Goal: Task Accomplishment & Management: Use online tool/utility

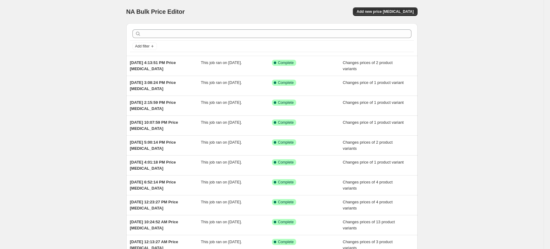
click at [378, 17] on div "NA Bulk Price Editor. This page is ready NA Bulk Price Editor Add new price [ME…" at bounding box center [271, 11] width 291 height 23
click at [379, 8] on button "Add new price [MEDICAL_DATA]" at bounding box center [385, 11] width 64 height 9
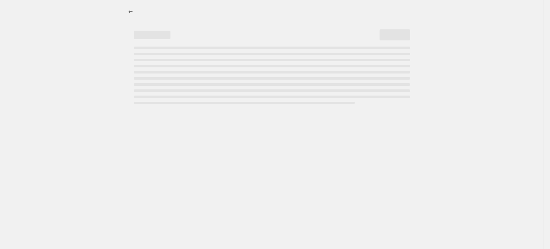
select select "percentage"
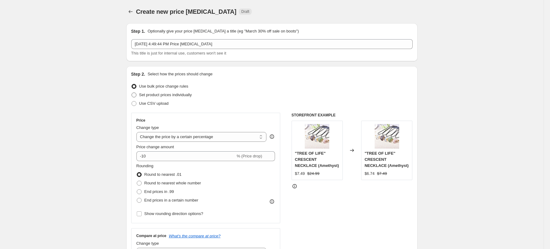
click at [187, 95] on span "Set product prices individually" at bounding box center [165, 95] width 53 height 5
click at [132, 93] on input "Set product prices individually" at bounding box center [132, 93] width 0 height 0
radio input "true"
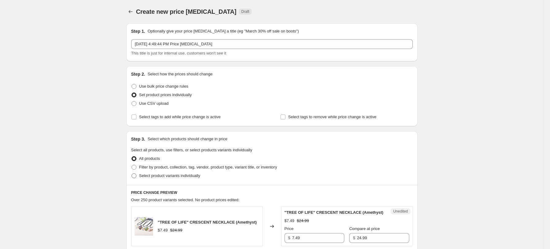
click at [188, 177] on span "Select product variants individually" at bounding box center [169, 176] width 61 height 5
click at [132, 174] on input "Select product variants individually" at bounding box center [132, 174] width 0 height 0
radio input "true"
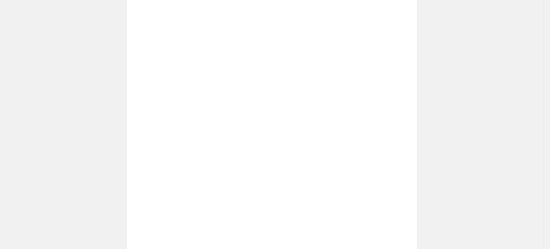
scroll to position [207, 0]
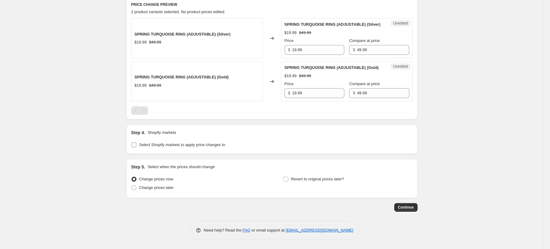
click at [189, 148] on label "Select Shopify markets to apply price changes to" at bounding box center [178, 145] width 94 height 9
click at [136, 147] on input "Select Shopify markets to apply price changes to" at bounding box center [134, 145] width 5 height 5
checkbox input "true"
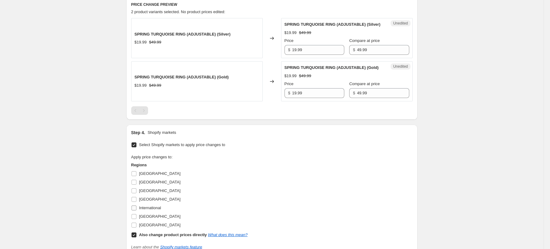
click at [152, 204] on label "International" at bounding box center [146, 208] width 30 height 9
click at [136, 206] on input "International" at bounding box center [134, 208] width 5 height 5
checkbox input "true"
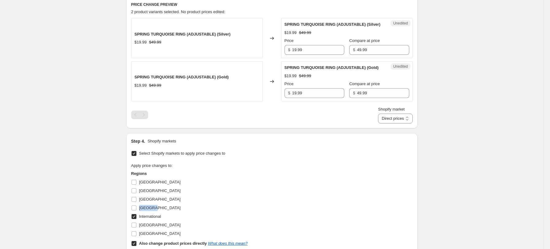
click at [152, 204] on label "[GEOGRAPHIC_DATA]" at bounding box center [155, 208] width 49 height 9
click at [136, 206] on input "[GEOGRAPHIC_DATA]" at bounding box center [134, 208] width 5 height 5
checkbox input "true"
click at [144, 199] on span "[GEOGRAPHIC_DATA]" at bounding box center [159, 199] width 41 height 5
click at [136, 199] on input "[GEOGRAPHIC_DATA]" at bounding box center [134, 199] width 5 height 5
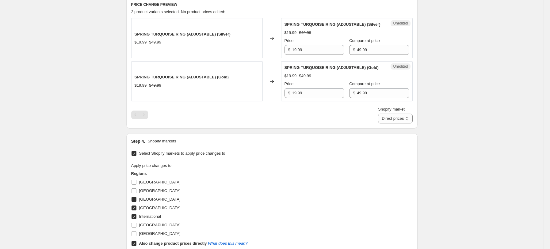
checkbox input "true"
click at [146, 216] on span "International" at bounding box center [150, 216] width 22 height 5
click at [136, 216] on input "International" at bounding box center [134, 216] width 5 height 5
checkbox input "false"
click at [147, 229] on label "[GEOGRAPHIC_DATA]" at bounding box center [155, 225] width 49 height 9
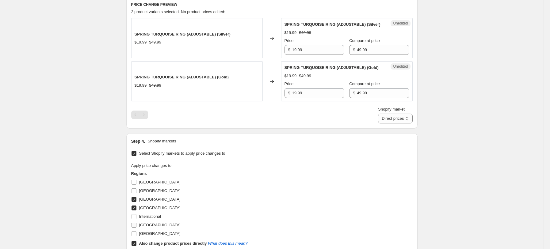
click at [136, 228] on input "[GEOGRAPHIC_DATA]" at bounding box center [134, 225] width 5 height 5
checkbox input "true"
click at [149, 231] on span "[GEOGRAPHIC_DATA]" at bounding box center [159, 234] width 41 height 6
click at [136, 231] on input "[GEOGRAPHIC_DATA]" at bounding box center [134, 233] width 5 height 5
checkbox input "true"
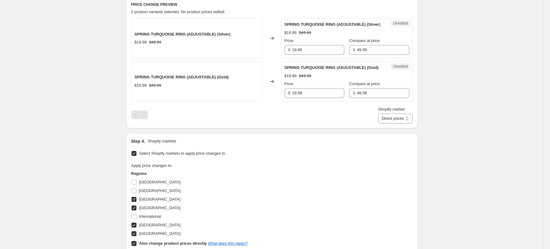
click at [151, 242] on b "Also change product prices directly" at bounding box center [173, 243] width 68 height 5
click at [136, 242] on input "Also change product prices directly What does this mean?" at bounding box center [134, 243] width 5 height 5
checkbox input "false"
select select "34367439004"
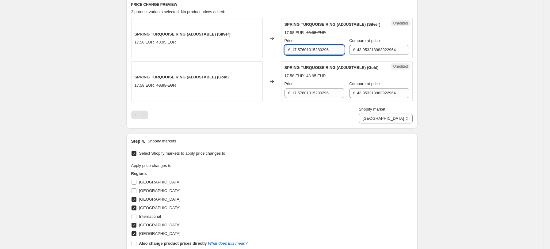
click at [319, 48] on input "17.57601015280296" at bounding box center [318, 50] width 52 height 10
type input "19.99"
click at [378, 47] on input "43.953213983922964" at bounding box center [383, 50] width 52 height 10
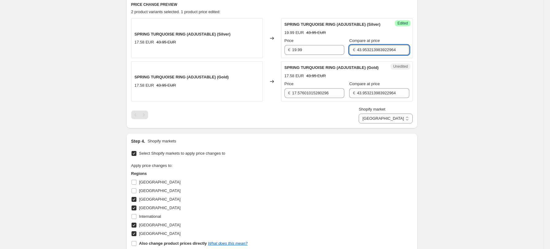
click at [378, 47] on input "43.953213983922964" at bounding box center [383, 50] width 52 height 10
type input "49.99"
click at [322, 91] on input "17.57601015280296" at bounding box center [318, 93] width 52 height 10
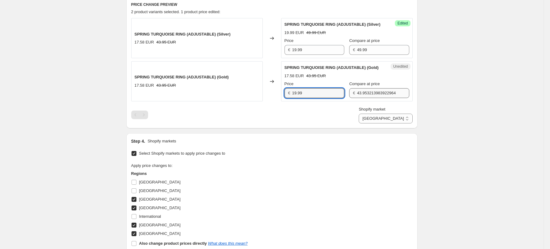
type input "19.99"
click at [390, 92] on input "43.953213983922964" at bounding box center [383, 93] width 52 height 10
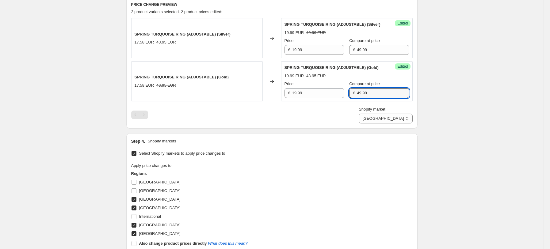
type input "49.99"
click at [308, 107] on div "Shopify market [GEOGRAPHIC_DATA] [GEOGRAPHIC_DATA] [GEOGRAPHIC_DATA] [GEOGRAPHI…" at bounding box center [271, 114] width 281 height 17
click at [412, 121] on select "[GEOGRAPHIC_DATA] [GEOGRAPHIC_DATA] [GEOGRAPHIC_DATA] [GEOGRAPHIC_DATA]" at bounding box center [386, 119] width 54 height 10
select select "34367406236"
click at [386, 124] on select "[GEOGRAPHIC_DATA] [GEOGRAPHIC_DATA] [GEOGRAPHIC_DATA] [GEOGRAPHIC_DATA]" at bounding box center [386, 119] width 54 height 10
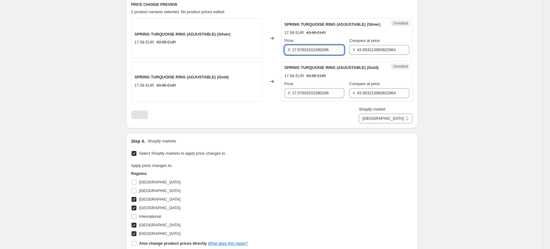
click at [315, 51] on input "17.57601015280296" at bounding box center [318, 50] width 52 height 10
type input "19.99"
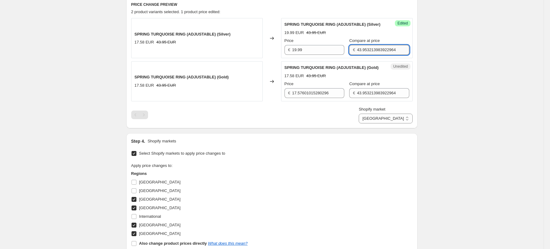
click at [379, 50] on input "43.953213983922964" at bounding box center [383, 50] width 52 height 10
type input "49.99"
click at [321, 91] on input "17.57601015280296" at bounding box center [318, 93] width 52 height 10
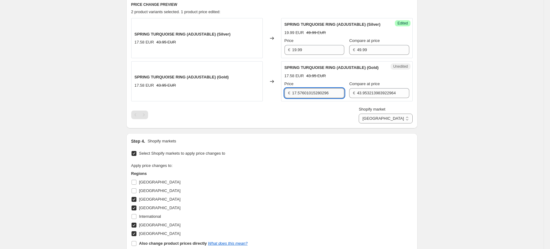
click at [321, 91] on input "17.57601015280296" at bounding box center [318, 93] width 52 height 10
type input "19.99"
click at [378, 91] on input "43.953213983922964" at bounding box center [383, 93] width 52 height 10
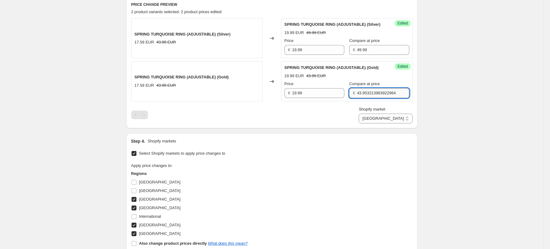
click at [378, 91] on input "43.953213983922964" at bounding box center [383, 93] width 52 height 10
type input "49.99"
click at [357, 105] on div "SPRING TURQUOISE RING (ADJUSTABLE) (Silver) 17.58 EUR 43.95 EUR Changed to Succ…" at bounding box center [271, 70] width 281 height 105
click at [399, 116] on select "[GEOGRAPHIC_DATA] [GEOGRAPHIC_DATA] [GEOGRAPHIC_DATA] [GEOGRAPHIC_DATA]" at bounding box center [386, 119] width 54 height 10
select select "34367209628"
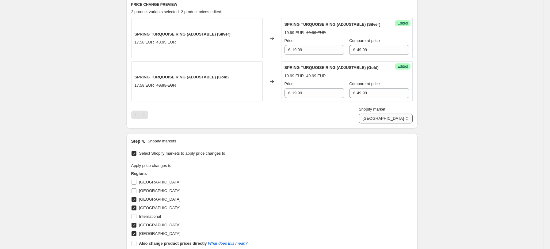
click at [373, 124] on select "[GEOGRAPHIC_DATA] [GEOGRAPHIC_DATA] [GEOGRAPHIC_DATA] [GEOGRAPHIC_DATA]" at bounding box center [386, 119] width 54 height 10
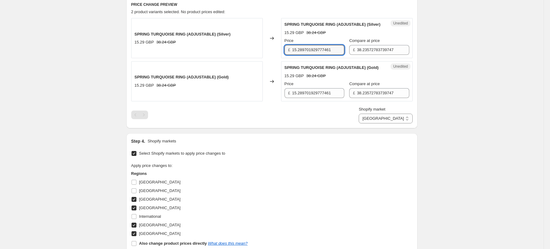
click at [307, 46] on input "15.289701929777461" at bounding box center [318, 50] width 52 height 10
type input "19.99"
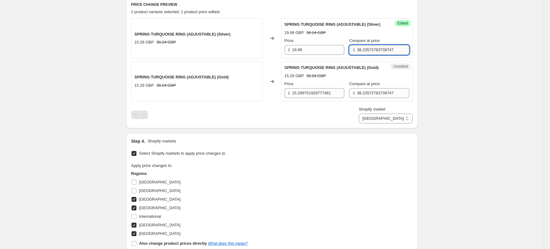
click at [378, 50] on input "38.23572783739747" at bounding box center [383, 50] width 52 height 10
type input "49.99"
click at [311, 82] on div "Price" at bounding box center [314, 84] width 60 height 6
click at [311, 88] on div "Price £ 15.289701929777461" at bounding box center [314, 89] width 60 height 17
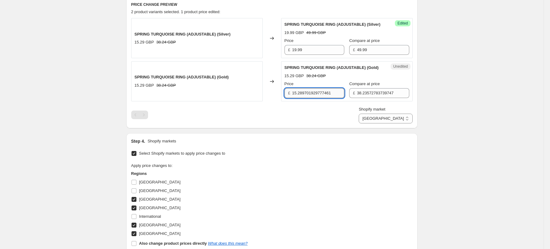
click at [311, 91] on input "15.289701929777461" at bounding box center [318, 93] width 52 height 10
type input "19.99"
click at [367, 93] on input "38.23572783739747" at bounding box center [383, 93] width 52 height 10
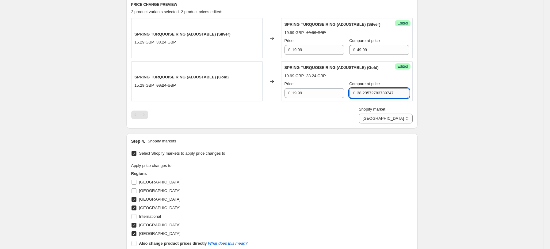
click at [367, 93] on input "38.23572783739747" at bounding box center [383, 93] width 52 height 10
drag, startPoint x: 367, startPoint y: 93, endPoint x: 315, endPoint y: 87, distance: 52.2
click at [315, 87] on div "Price £ 19.99 Compare at price £ 79" at bounding box center [346, 89] width 125 height 17
type input "49.99"
click at [317, 111] on div "Shopify market [GEOGRAPHIC_DATA] [GEOGRAPHIC_DATA] [GEOGRAPHIC_DATA] [GEOGRAPHI…" at bounding box center [271, 114] width 281 height 17
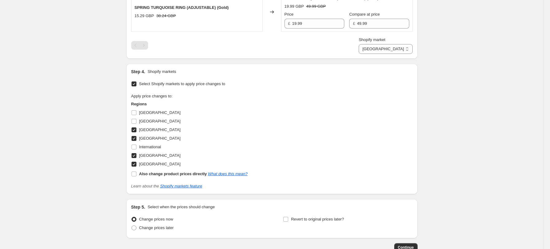
scroll to position [317, 0]
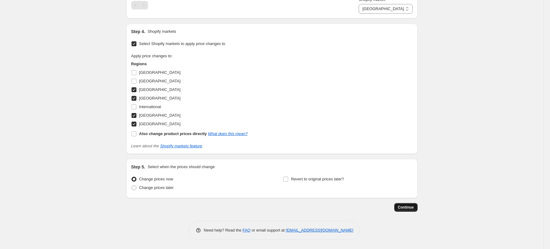
click at [406, 208] on span "Continue" at bounding box center [406, 207] width 16 height 5
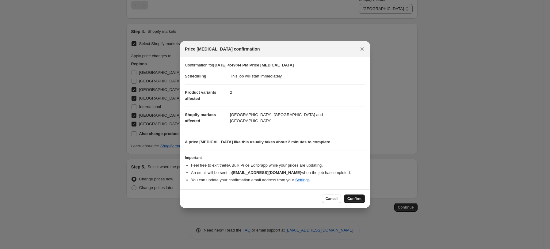
click at [353, 203] on button "Confirm" at bounding box center [354, 199] width 21 height 9
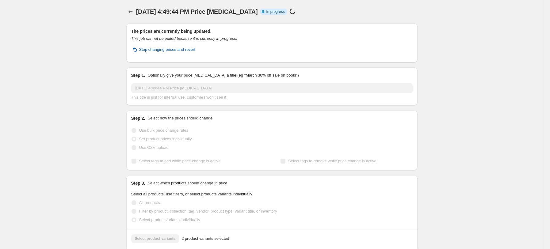
select select "34367209628"
